Goal: Check status: Check status

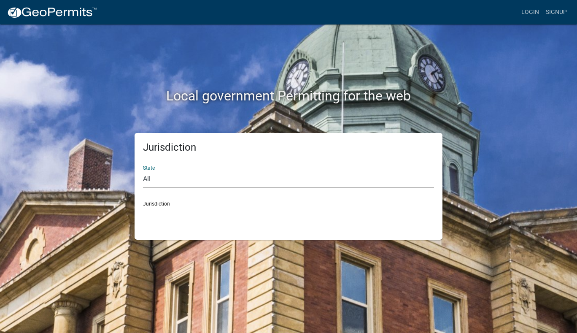
click at [167, 175] on select "All [US_STATE] [US_STATE] [US_STATE] [US_STATE] [US_STATE] [US_STATE] [US_STATE…" at bounding box center [288, 178] width 291 height 17
select select "[US_STATE]"
click at [143, 170] on select "All [US_STATE] [US_STATE] [US_STATE] [US_STATE] [US_STATE] [US_STATE] [US_STATE…" at bounding box center [288, 178] width 291 height 17
click at [169, 218] on select "City of [GEOGRAPHIC_DATA], [US_STATE] [GEOGRAPHIC_DATA], [US_STATE][PERSON_NAME…" at bounding box center [288, 214] width 291 height 17
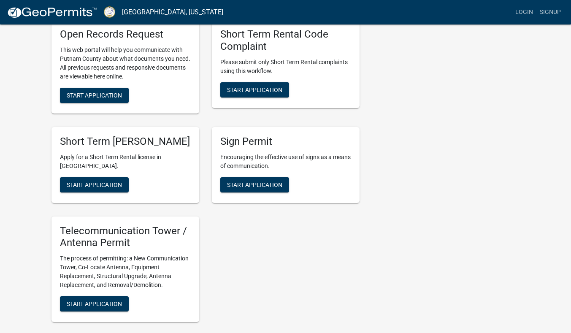
scroll to position [752, 0]
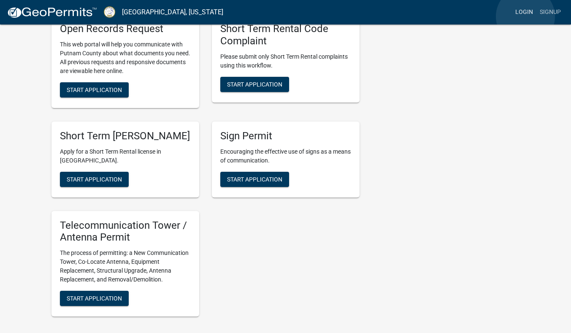
click at [525, 16] on link "Login" at bounding box center [523, 12] width 24 height 16
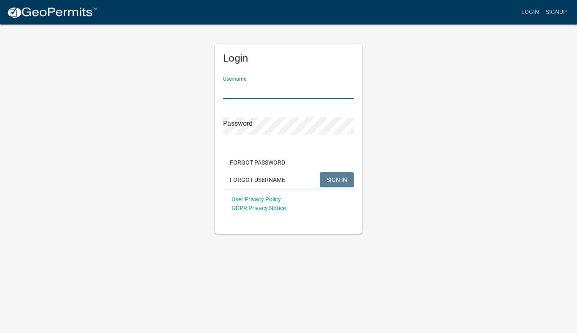
click at [280, 93] on input "Username" at bounding box center [288, 89] width 131 height 17
type input "[EMAIL_ADDRESS][DOMAIN_NAME]"
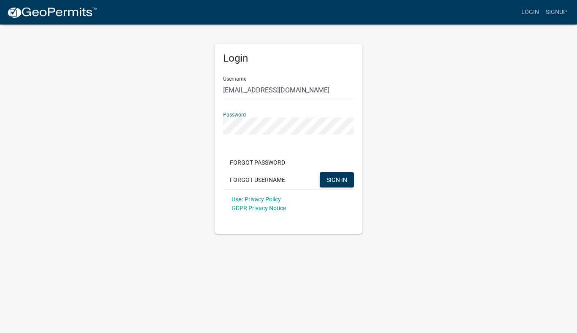
click at [320, 172] on button "SIGN IN" at bounding box center [337, 179] width 34 height 15
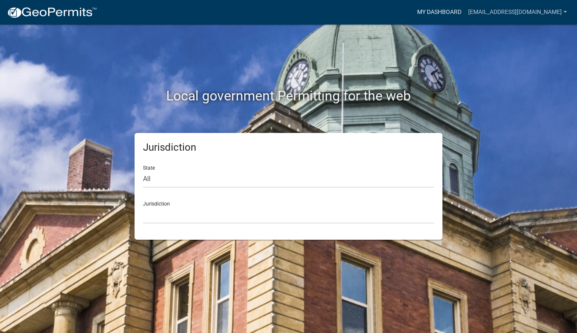
click at [465, 18] on link "My Dashboard" at bounding box center [439, 12] width 51 height 16
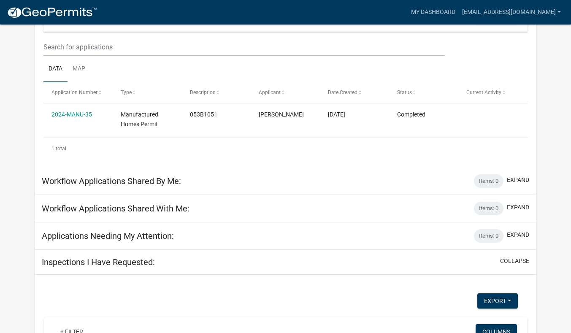
scroll to position [105, 0]
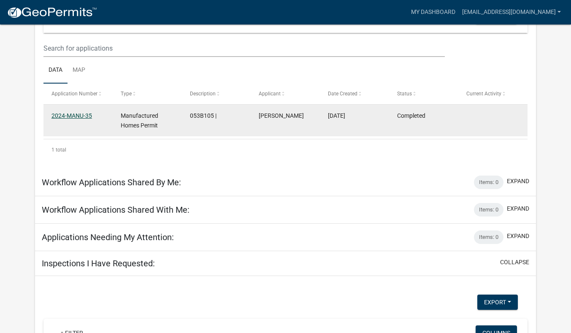
click at [87, 116] on link "2024-MANU-35" at bounding box center [71, 115] width 40 height 7
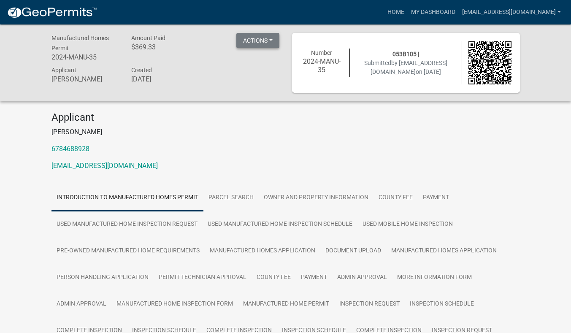
click at [273, 39] on button "Actions" at bounding box center [257, 40] width 43 height 15
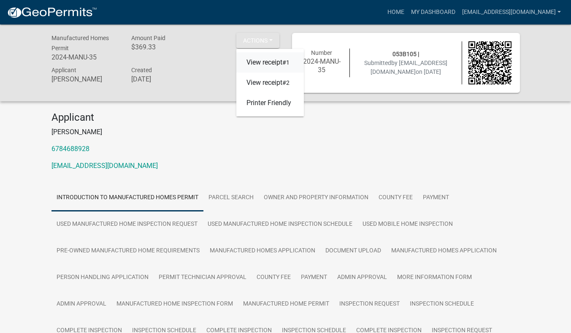
click at [271, 63] on link "View receipt #1" at bounding box center [269, 62] width 67 height 20
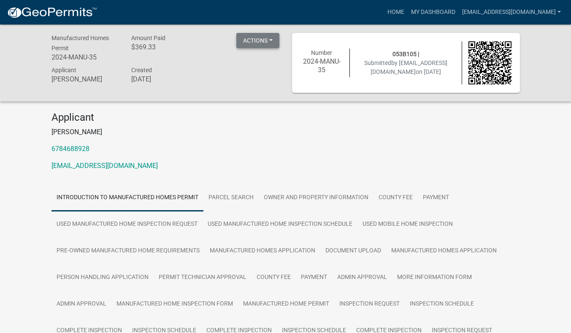
click at [257, 42] on button "Actions" at bounding box center [257, 40] width 43 height 15
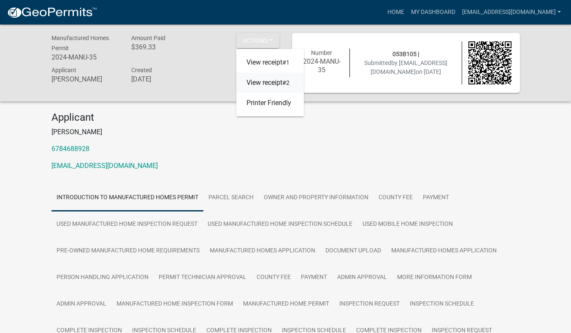
click at [261, 81] on link "View receipt #2" at bounding box center [269, 83] width 67 height 20
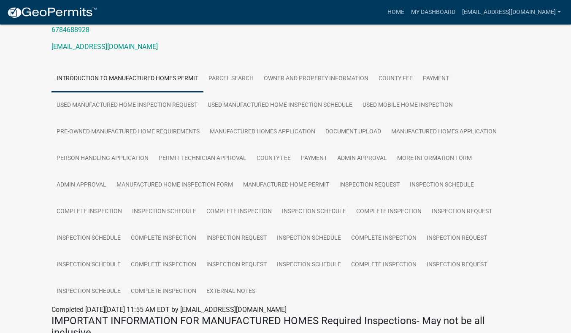
scroll to position [122, 0]
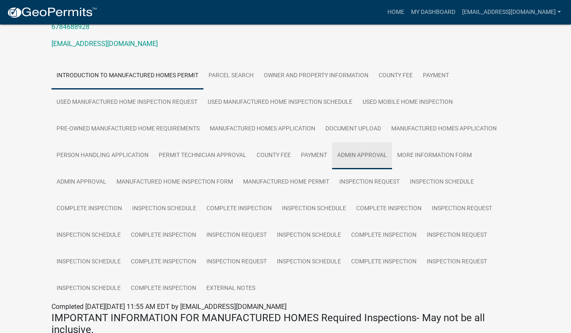
click at [370, 147] on link "Admin Approval" at bounding box center [362, 155] width 60 height 27
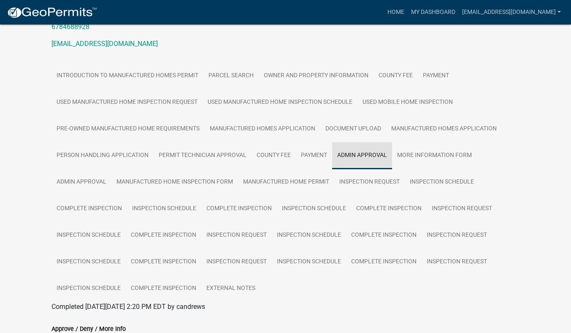
click at [366, 158] on link "Admin Approval" at bounding box center [362, 155] width 60 height 27
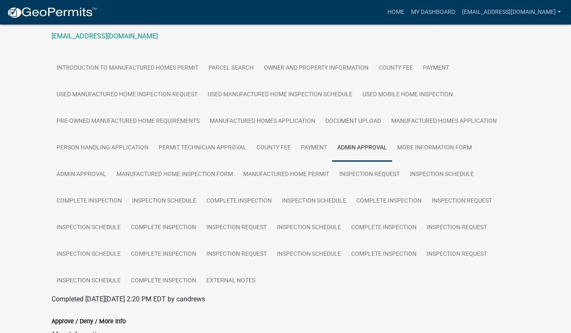
scroll to position [112, 0]
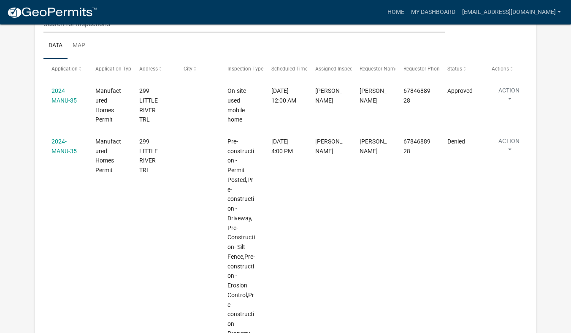
scroll to position [449, 0]
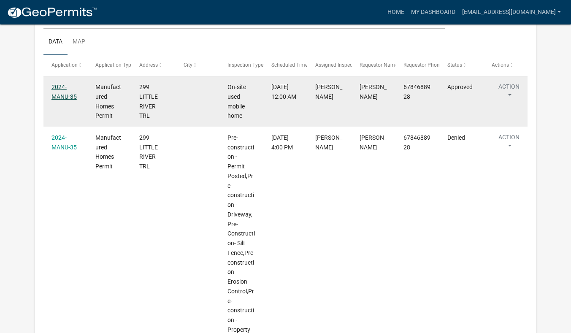
click at [62, 92] on link "2024-MANU-35" at bounding box center [63, 91] width 25 height 16
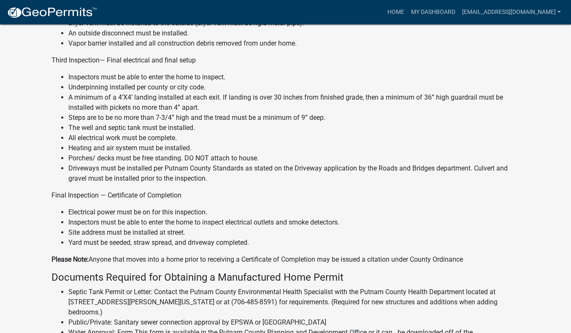
scroll to position [609, 0]
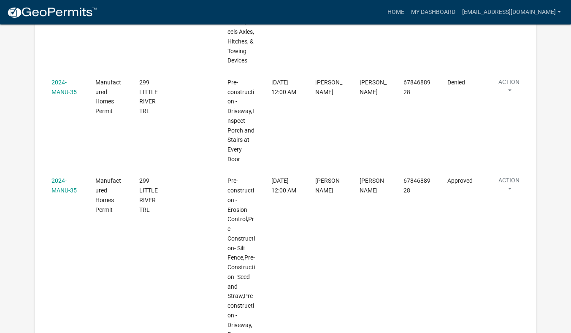
scroll to position [1340, 0]
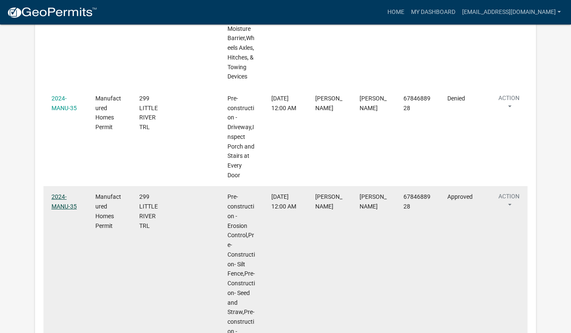
click at [61, 194] on link "2024-MANU-35" at bounding box center [63, 201] width 25 height 16
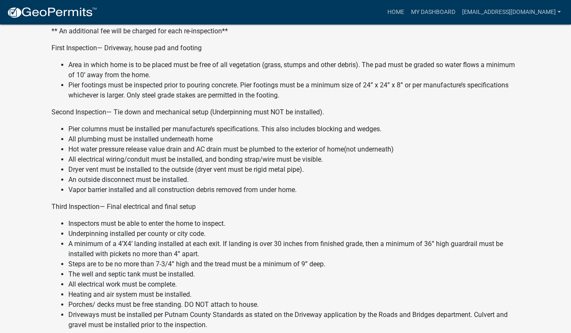
scroll to position [463, 0]
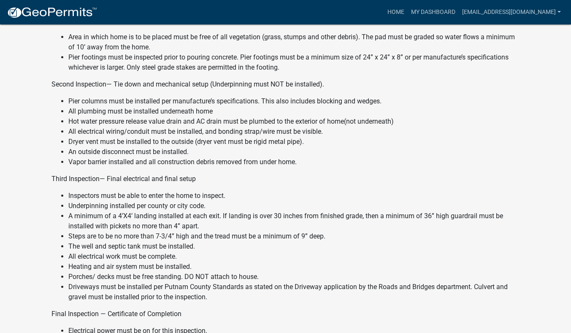
drag, startPoint x: 566, startPoint y: 91, endPoint x: 570, endPoint y: 41, distance: 49.9
click at [570, 41] on div "Manufactured Homes Permit 2024-MANU-35 Amount Paid $369.33 Actions View receipt…" at bounding box center [285, 91] width 571 height 1058
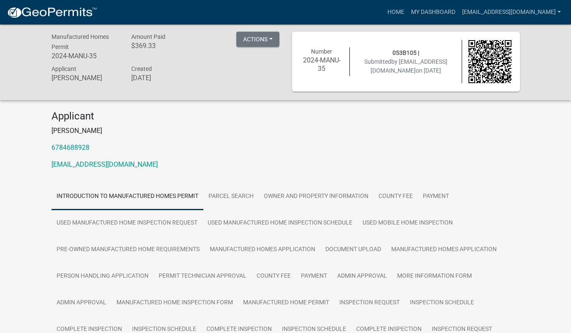
scroll to position [0, 0]
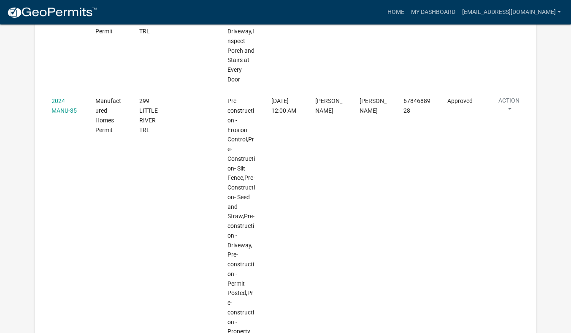
scroll to position [1437, 0]
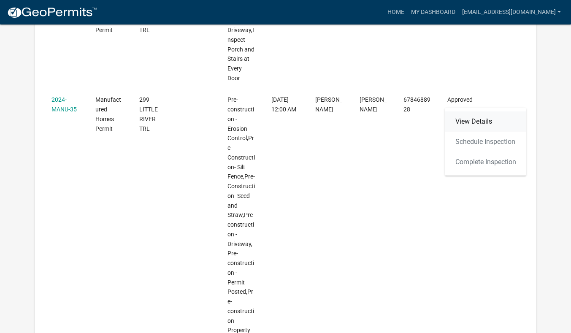
click at [474, 119] on link "View Details" at bounding box center [485, 121] width 81 height 20
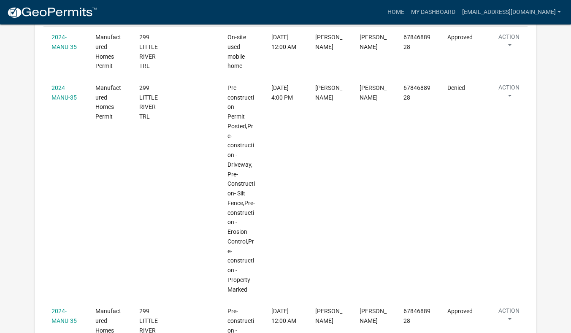
scroll to position [472, 0]
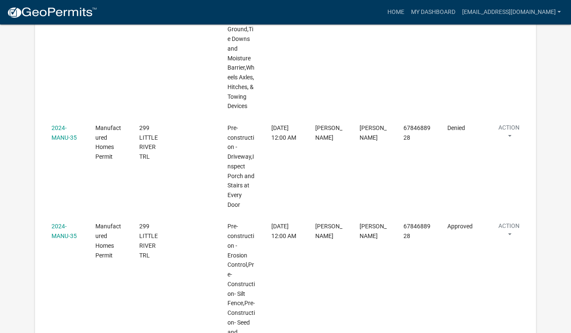
scroll to position [1307, 0]
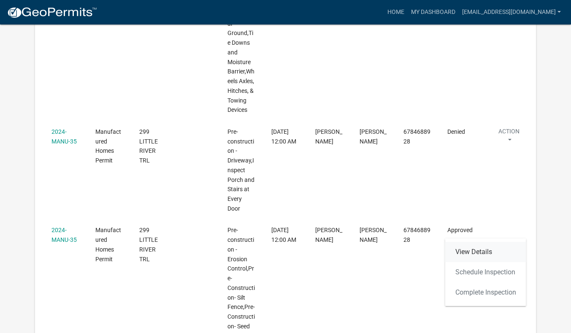
click at [481, 250] on link "View Details" at bounding box center [485, 252] width 81 height 20
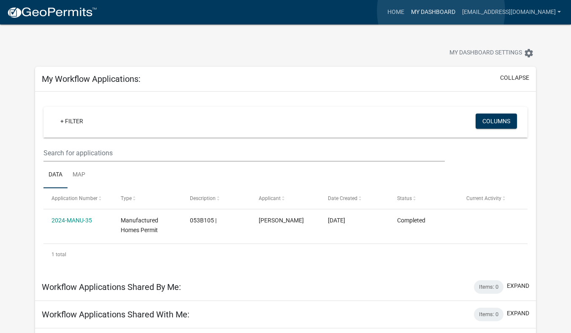
click at [441, 11] on link "My Dashboard" at bounding box center [432, 12] width 51 height 16
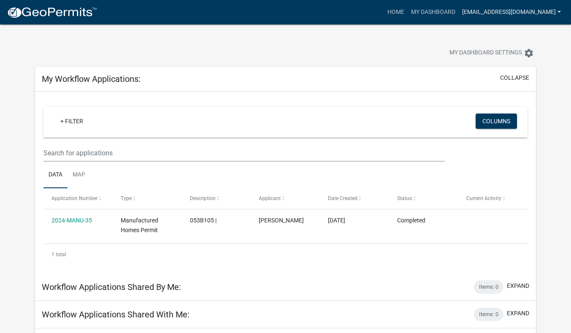
click at [560, 13] on link "[EMAIL_ADDRESS][DOMAIN_NAME]" at bounding box center [510, 12] width 105 height 16
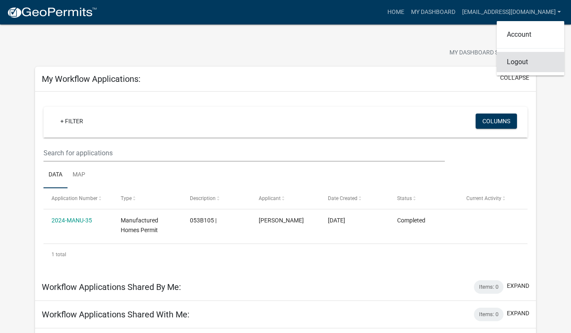
click at [521, 61] on link "Logout" at bounding box center [529, 62] width 67 height 20
